Goal: Task Accomplishment & Management: Manage account settings

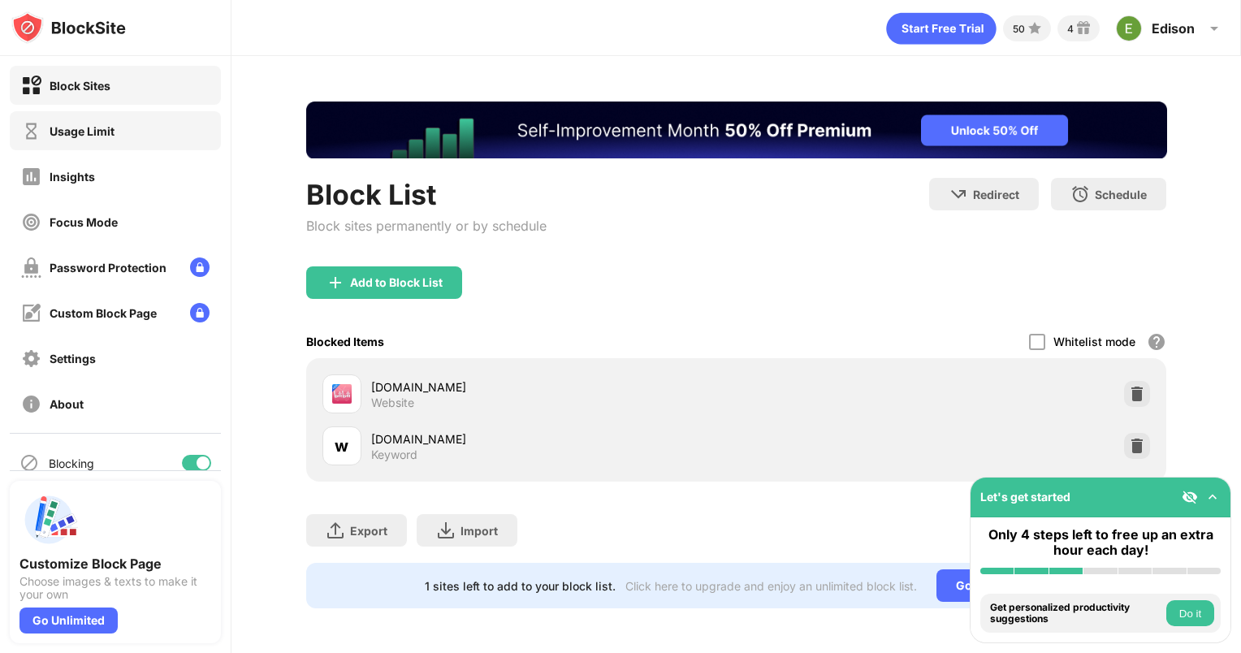
click at [82, 126] on div "Usage Limit" at bounding box center [82, 131] width 65 height 14
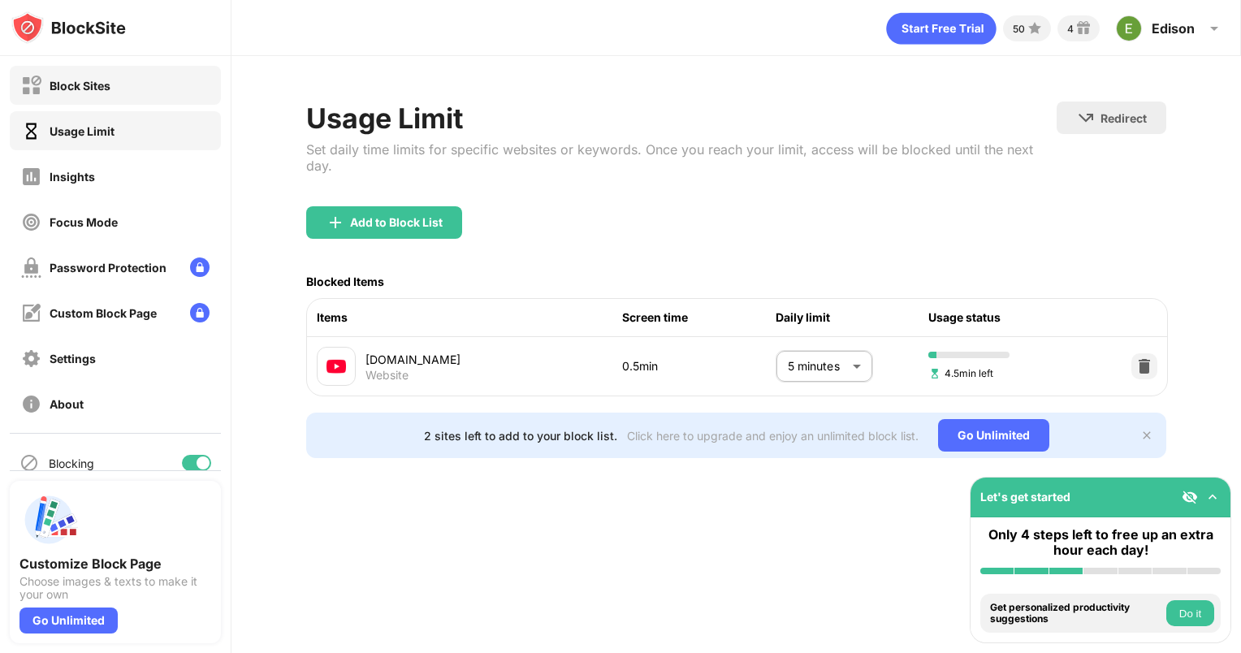
click at [93, 74] on div "Block Sites" at bounding box center [115, 85] width 211 height 39
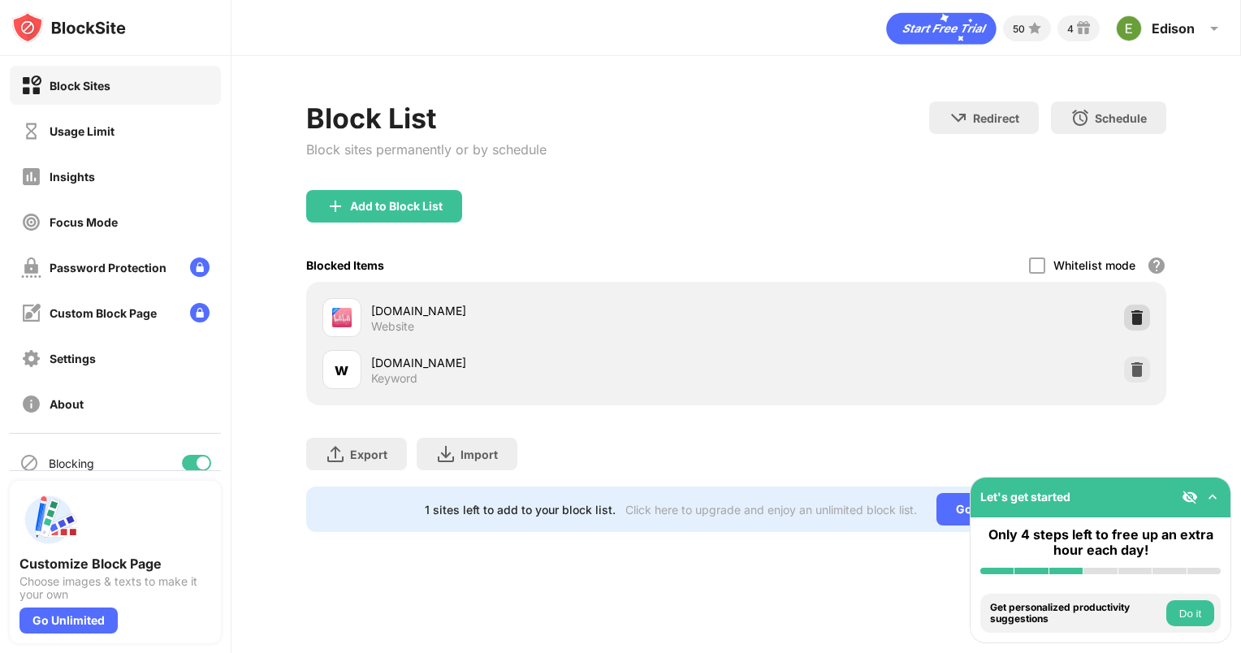
click at [1146, 317] on div at bounding box center [1137, 317] width 26 height 26
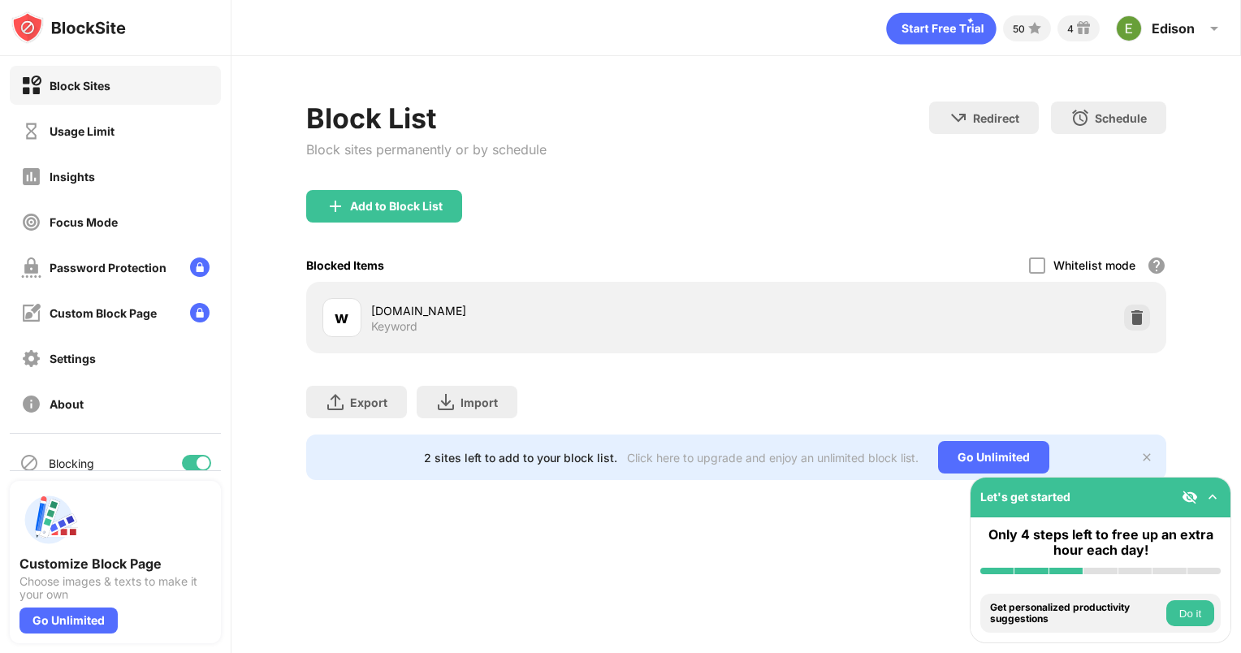
click at [1146, 317] on div at bounding box center [1137, 317] width 26 height 26
